Goal: Task Accomplishment & Management: Manage account settings

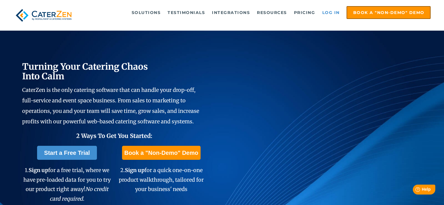
click at [328, 16] on link "Log in" at bounding box center [330, 13] width 23 height 12
click at [335, 9] on link "Log in" at bounding box center [330, 13] width 23 height 12
click at [331, 12] on link "Log in" at bounding box center [330, 13] width 23 height 12
